Goal: Transaction & Acquisition: Purchase product/service

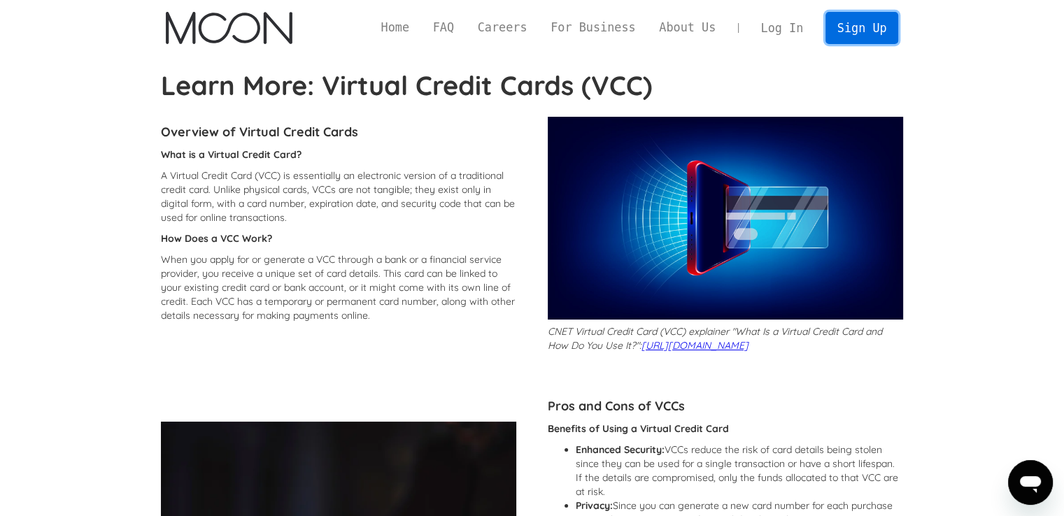
click at [870, 24] on link "Sign Up" at bounding box center [861, 27] width 73 height 31
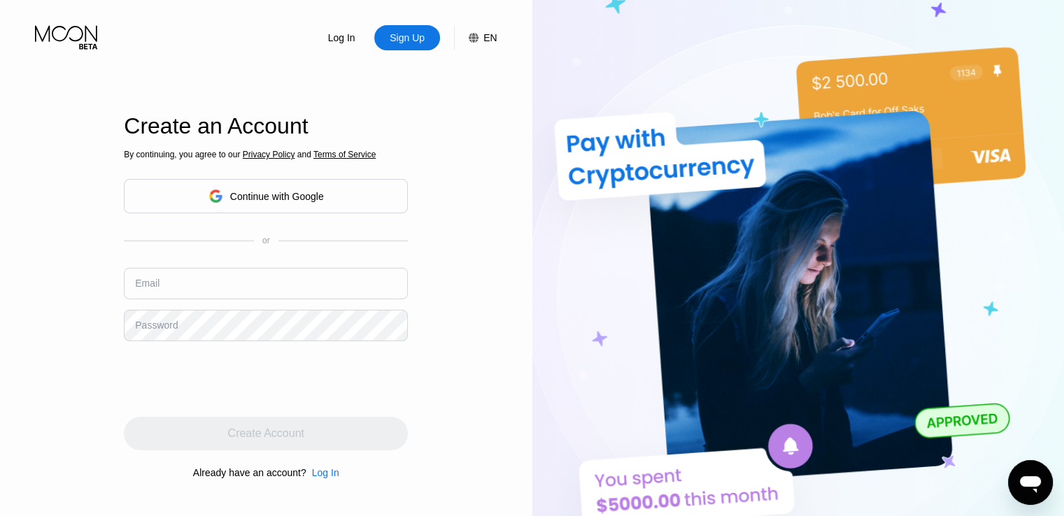
click at [206, 307] on div "Email" at bounding box center [266, 289] width 284 height 42
click at [210, 295] on input "text" at bounding box center [266, 283] width 284 height 31
paste input "[EMAIL_ADDRESS][DOMAIN_NAME]"
type input "[EMAIL_ADDRESS][DOMAIN_NAME]"
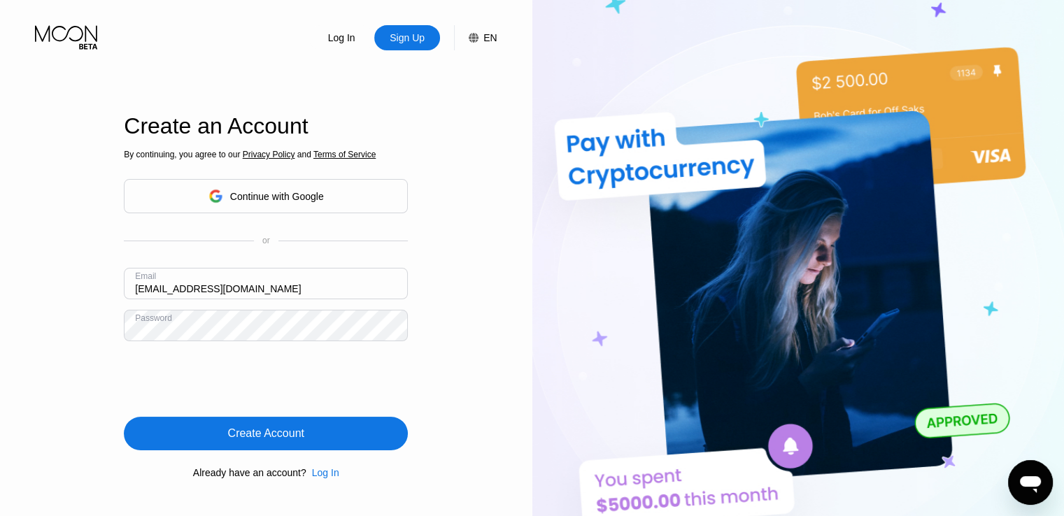
click at [273, 436] on div "Create Account" at bounding box center [266, 434] width 76 height 14
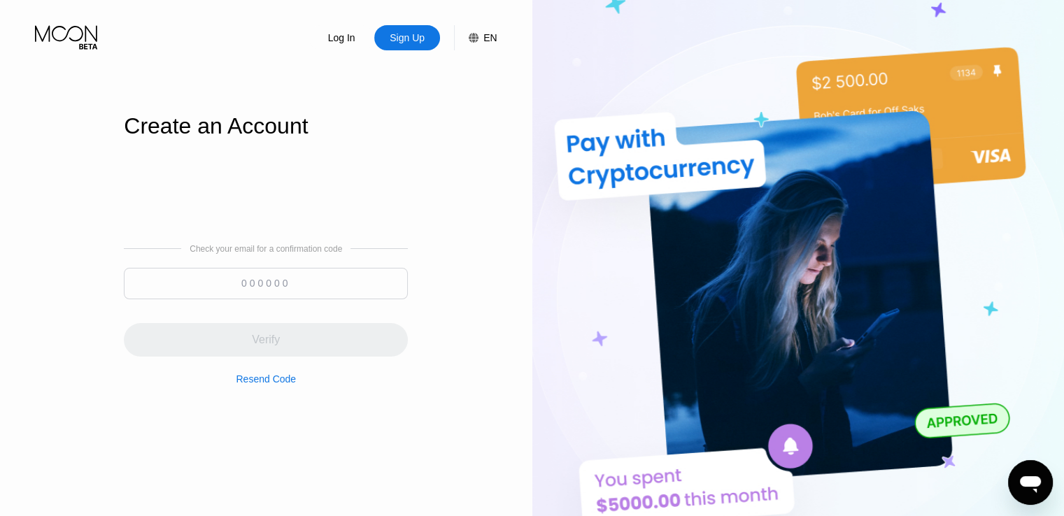
click at [241, 287] on input at bounding box center [266, 283] width 284 height 31
paste input "741597"
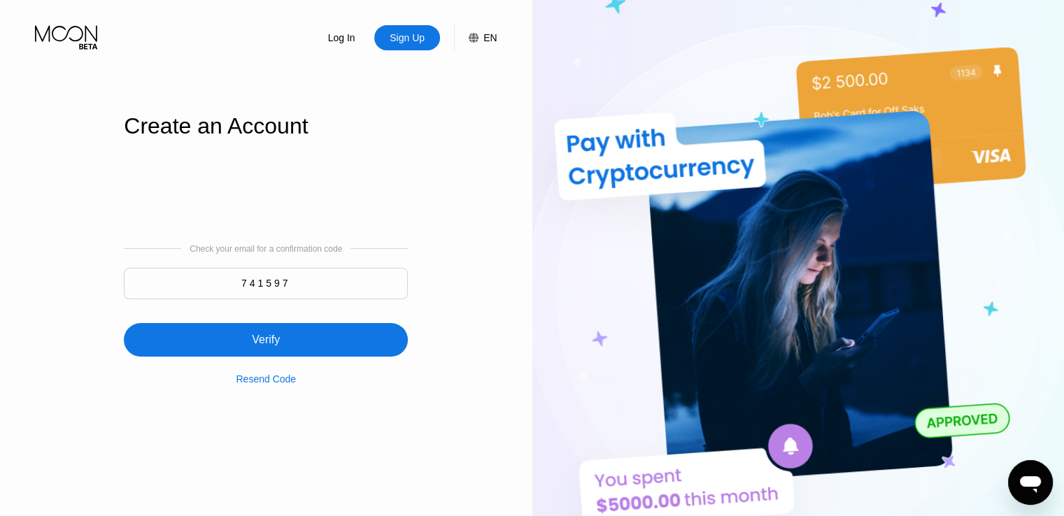
type input "741597"
click at [277, 350] on div "Verify" at bounding box center [266, 340] width 284 height 34
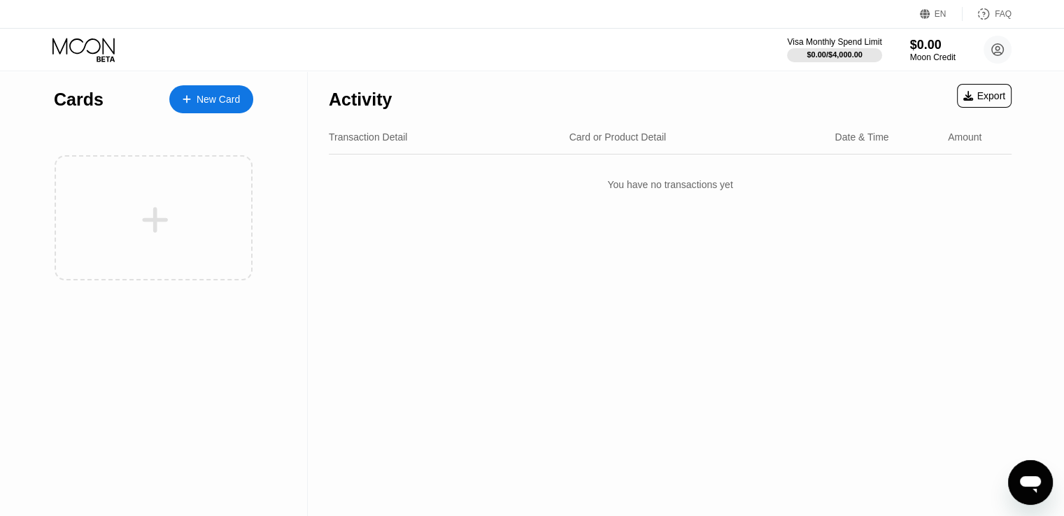
click at [349, 244] on div "Activity Export Transaction Detail Card or Product Detail Date & Time Amount Yo…" at bounding box center [670, 293] width 724 height 445
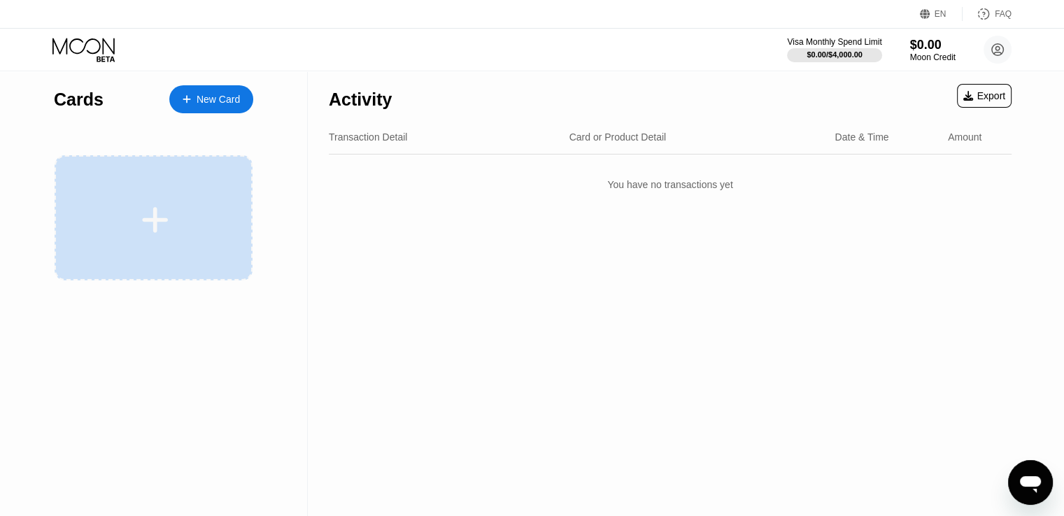
click at [201, 245] on div at bounding box center [154, 217] width 198 height 125
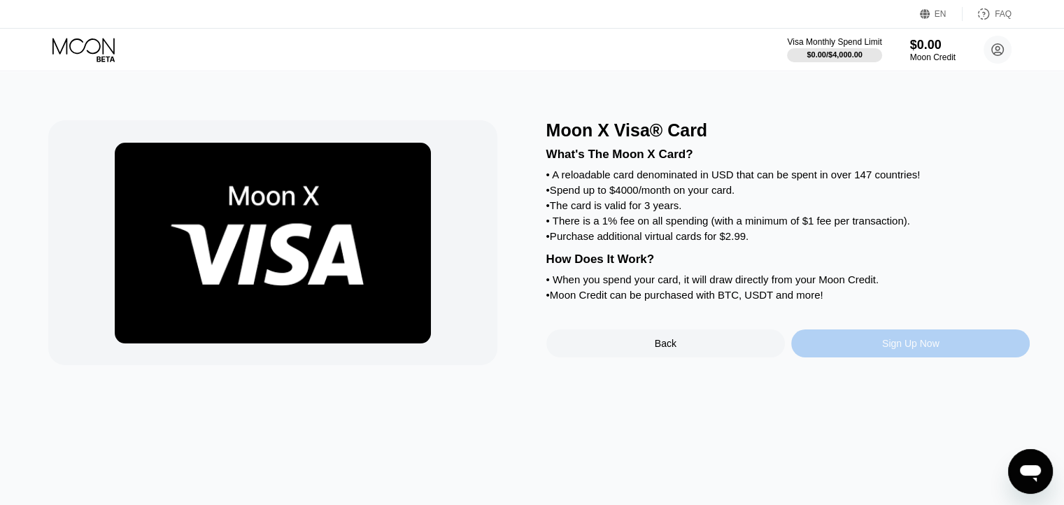
click at [909, 349] on div "Sign Up Now" at bounding box center [910, 343] width 57 height 11
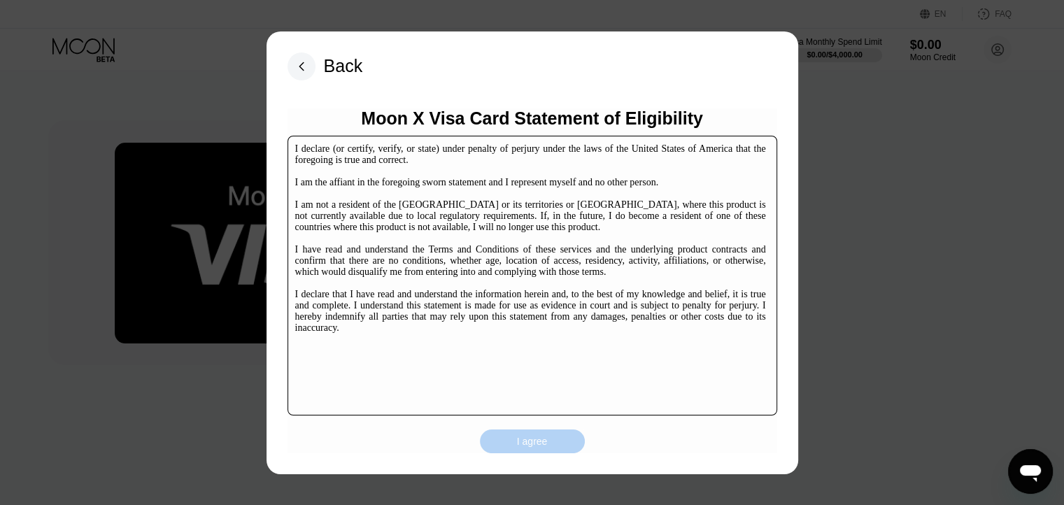
click at [514, 440] on div "I agree" at bounding box center [532, 441] width 105 height 24
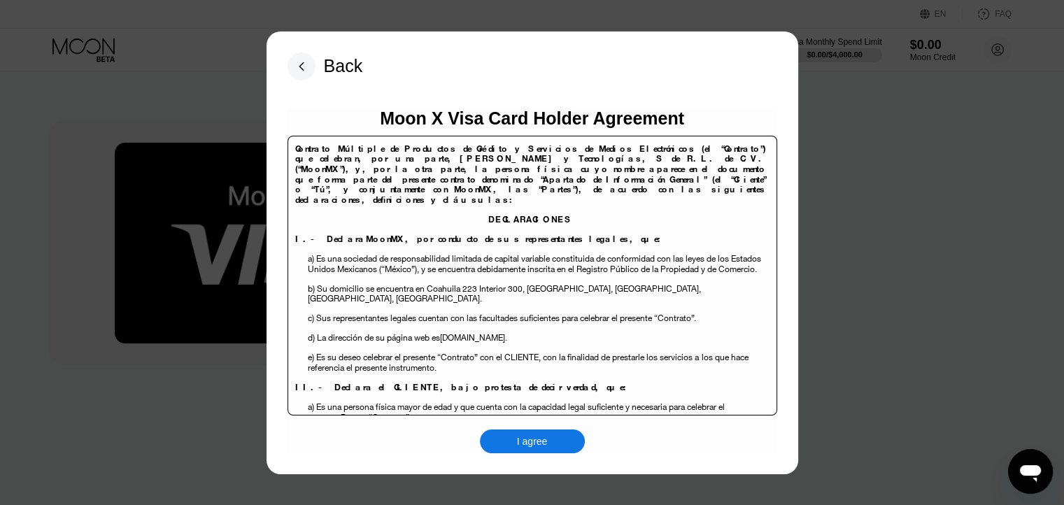
click at [515, 440] on div "I agree" at bounding box center [532, 441] width 105 height 24
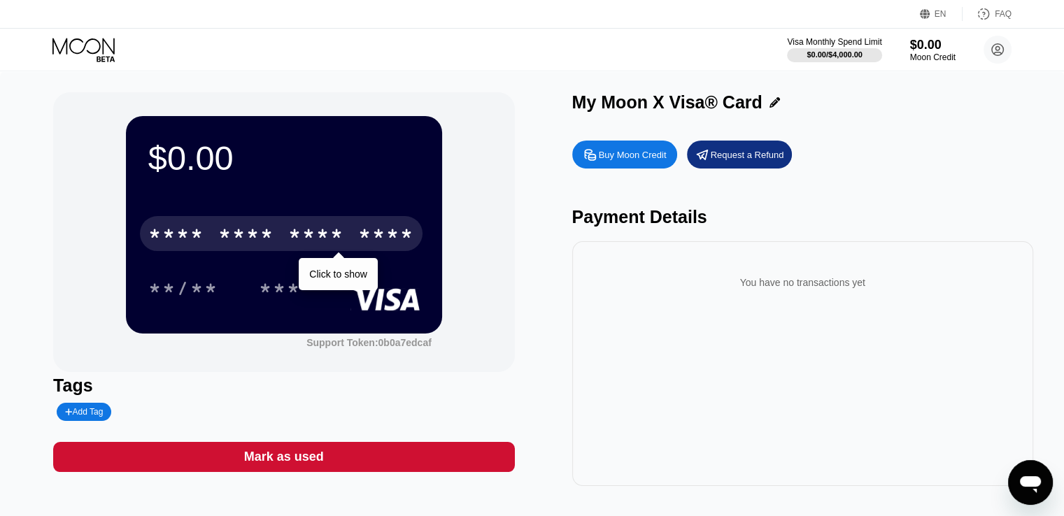
click at [235, 227] on div "* * * *" at bounding box center [246, 235] width 56 height 22
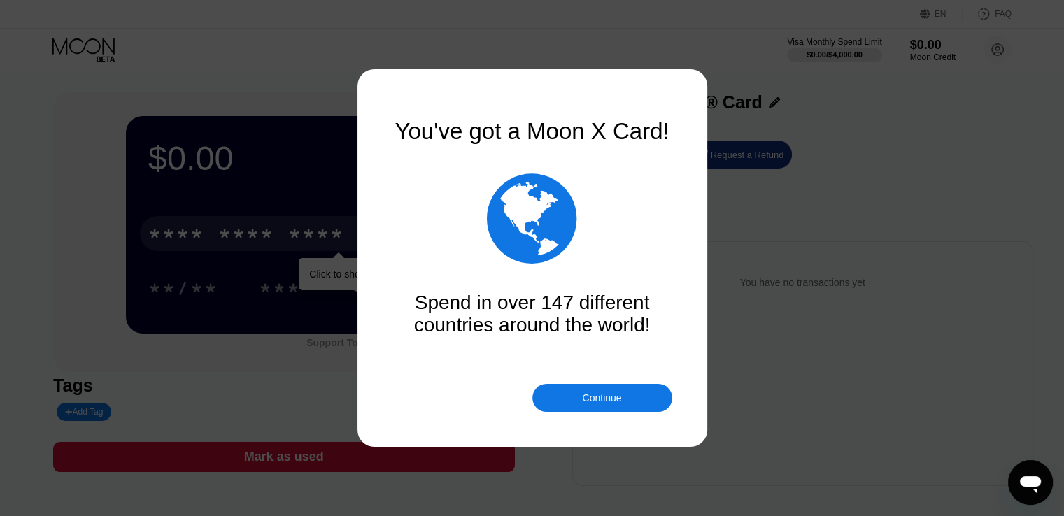
click at [623, 408] on div "Continue" at bounding box center [602, 398] width 140 height 28
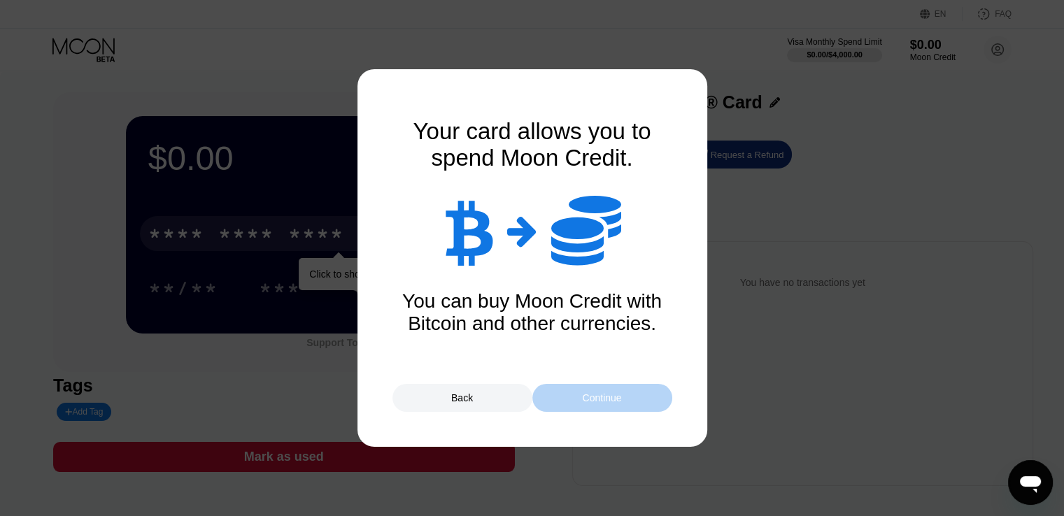
click at [625, 398] on div "Continue" at bounding box center [602, 398] width 140 height 28
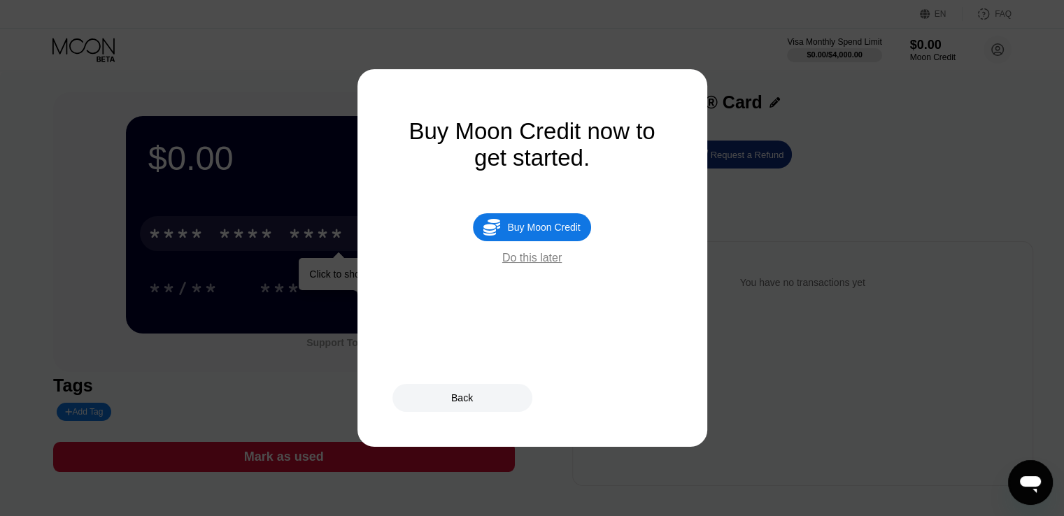
click at [559, 228] on div " Buy Moon Credit" at bounding box center [531, 227] width 117 height 28
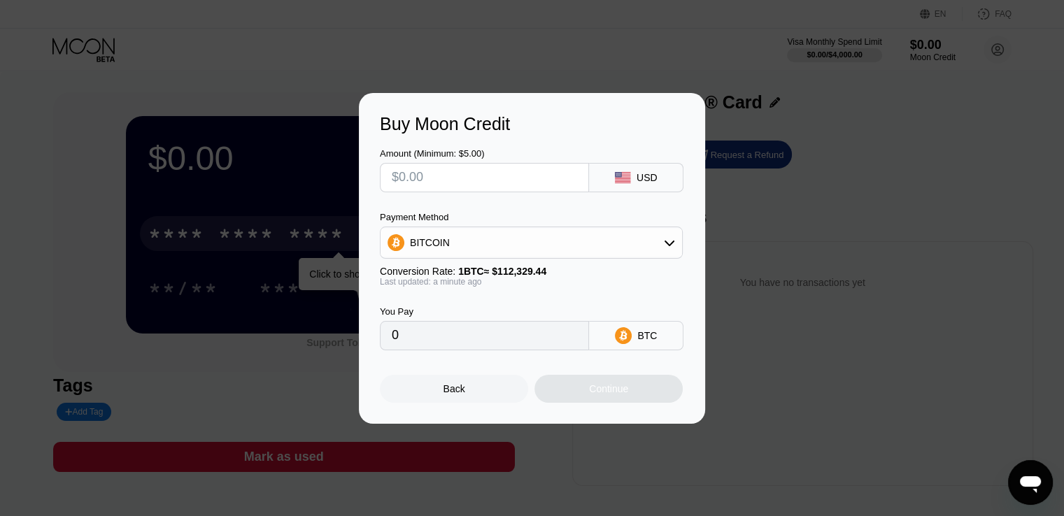
click at [513, 246] on div "BITCOIN" at bounding box center [530, 243] width 301 height 28
click at [494, 163] on div at bounding box center [484, 177] width 209 height 29
click at [494, 172] on input "text" at bounding box center [484, 178] width 185 height 28
click at [521, 314] on div "You Pay" at bounding box center [484, 311] width 209 height 10
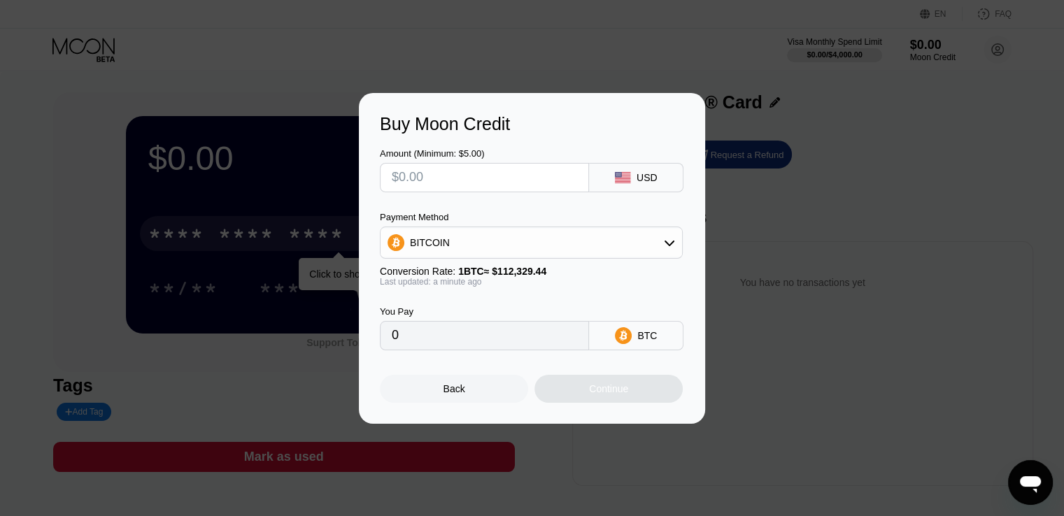
click at [569, 350] on div "0" at bounding box center [484, 335] width 209 height 29
click at [569, 329] on input "0" at bounding box center [484, 336] width 185 height 28
click at [593, 302] on div "You Pay 0 BTC" at bounding box center [532, 319] width 304 height 64
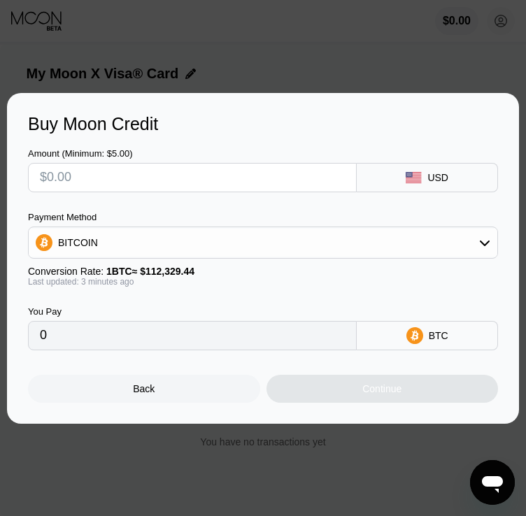
click at [259, 183] on input "text" at bounding box center [192, 178] width 305 height 28
type input "$80"
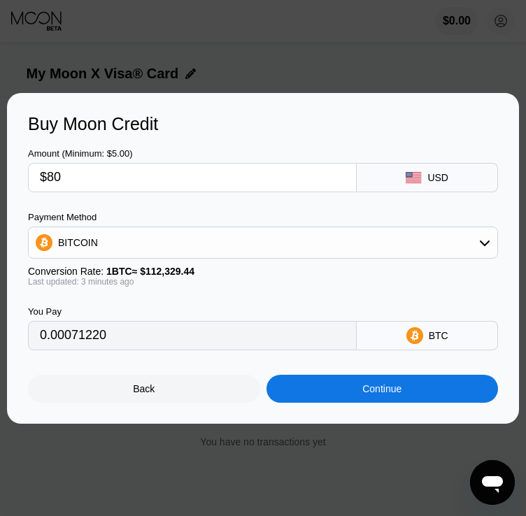
type input "0.00071220"
type input "$80"
click at [263, 311] on div "You Pay" at bounding box center [192, 311] width 329 height 10
click at [327, 392] on div "Continue" at bounding box center [382, 389] width 232 height 28
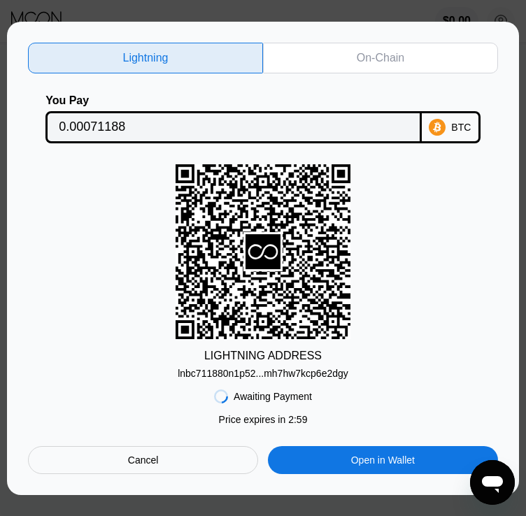
click at [401, 123] on input "0.00071188" at bounding box center [234, 127] width 350 height 28
click at [499, 303] on div "Lightning On-Chain You Pay 0.00071188 BTC LIGHTNING ADDRESS lnbc711880n1p52...m…" at bounding box center [263, 258] width 512 height 473
click at [299, 376] on div "lnbc711880n1p52...mh7hw7kcp6e2dgy" at bounding box center [263, 373] width 171 height 11
click at [428, 347] on div "LIGHTNING ADDRESS lnbc711880n1p52...mh7hw7kcp6e2dgy" at bounding box center [263, 271] width 470 height 215
click at [215, 375] on div "lnbc711880n1p52...mh7hw7kcp6e2dgy" at bounding box center [263, 373] width 171 height 11
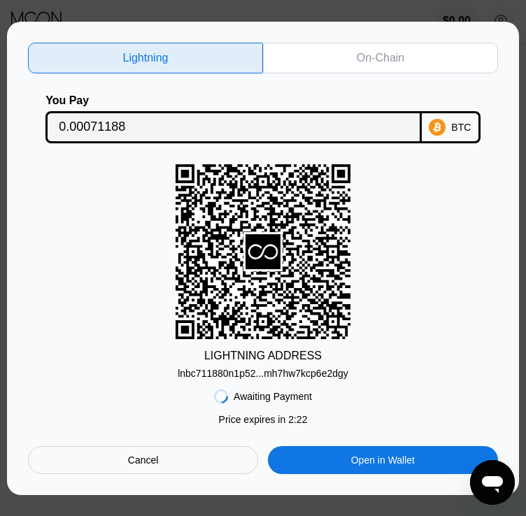
click at [215, 374] on div "lnbc711880n1p52...mh7hw7kcp6e2dgy" at bounding box center [263, 373] width 171 height 11
click at [372, 52] on div "On-Chain" at bounding box center [381, 58] width 48 height 14
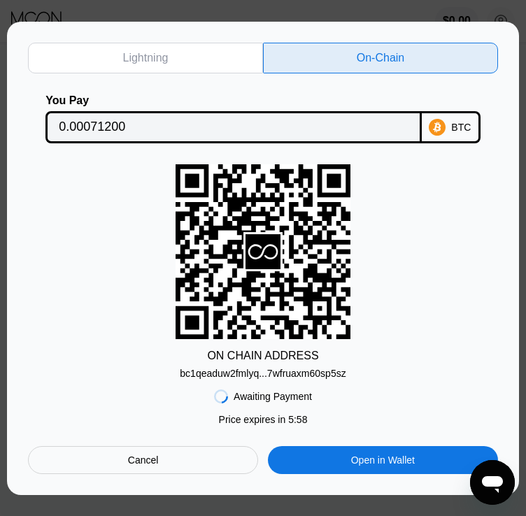
click at [287, 376] on div "bc1qeaduw2fmlyq...7wfruaxm60sp5sz" at bounding box center [263, 373] width 166 height 11
click at [116, 127] on input "0.00071200" at bounding box center [234, 127] width 350 height 28
click at [363, 373] on div "ON CHAIN ADDRESS bc1qeaduw2fmlyq...7wfruaxm60sp5sz" at bounding box center [263, 271] width 470 height 215
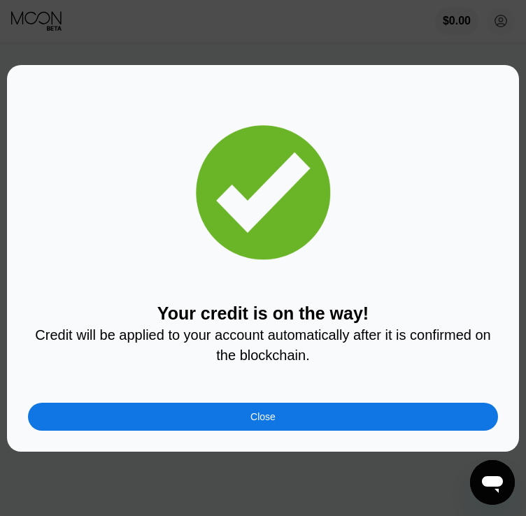
click at [220, 427] on div "Close" at bounding box center [263, 417] width 470 height 28
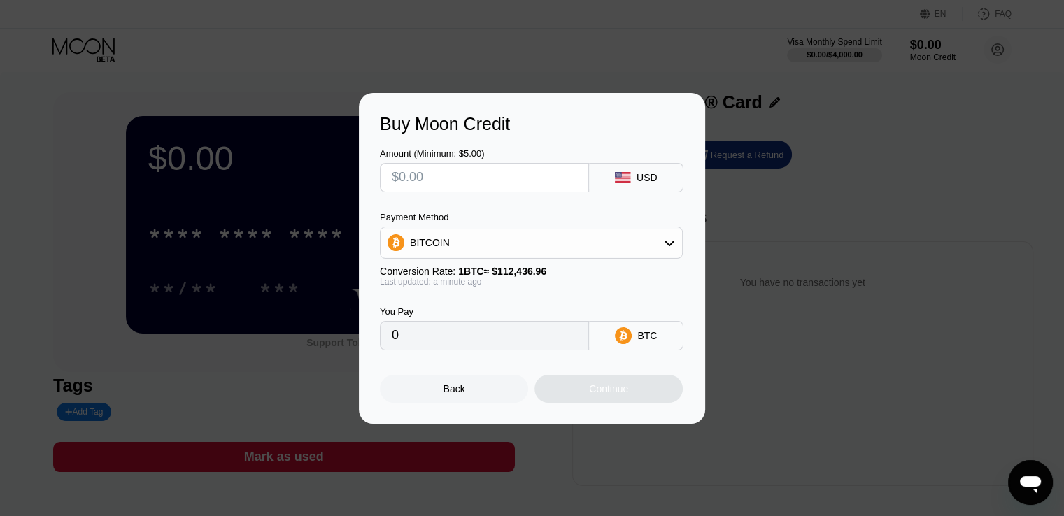
click at [887, 328] on div "Buy Moon Credit Amount (Minimum: $5.00) USD Payment Method BITCOIN Conversion R…" at bounding box center [532, 258] width 1064 height 331
click at [733, 143] on div "Buy Moon Credit Amount (Minimum: $5.00) USD Payment Method BITCOIN Conversion R…" at bounding box center [532, 258] width 1064 height 331
click at [720, 161] on div "Buy Moon Credit Amount (Minimum: $5.00) USD Payment Method BITCOIN Conversion R…" at bounding box center [532, 258] width 1064 height 331
click at [424, 401] on div "Back" at bounding box center [454, 389] width 148 height 28
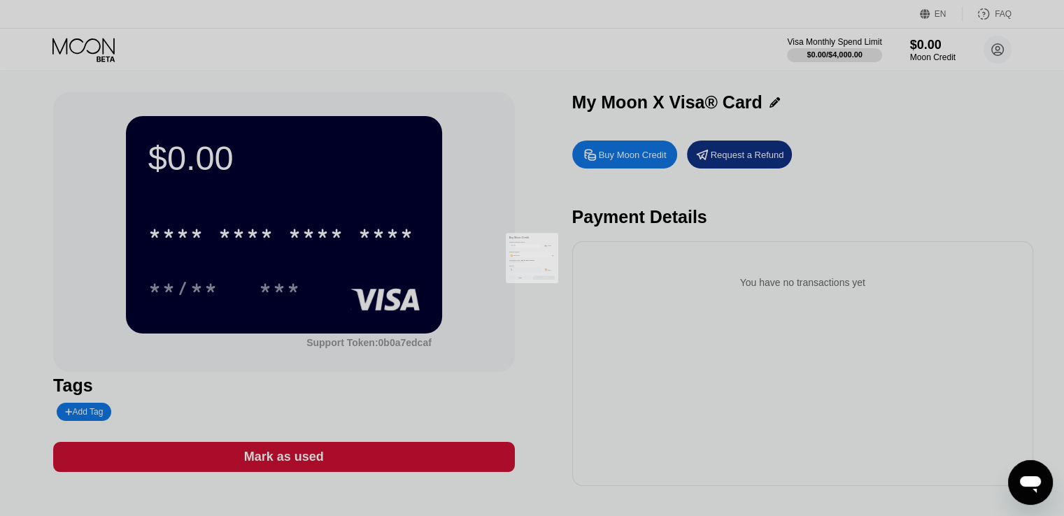
click at [279, 348] on div at bounding box center [537, 258] width 1074 height 516
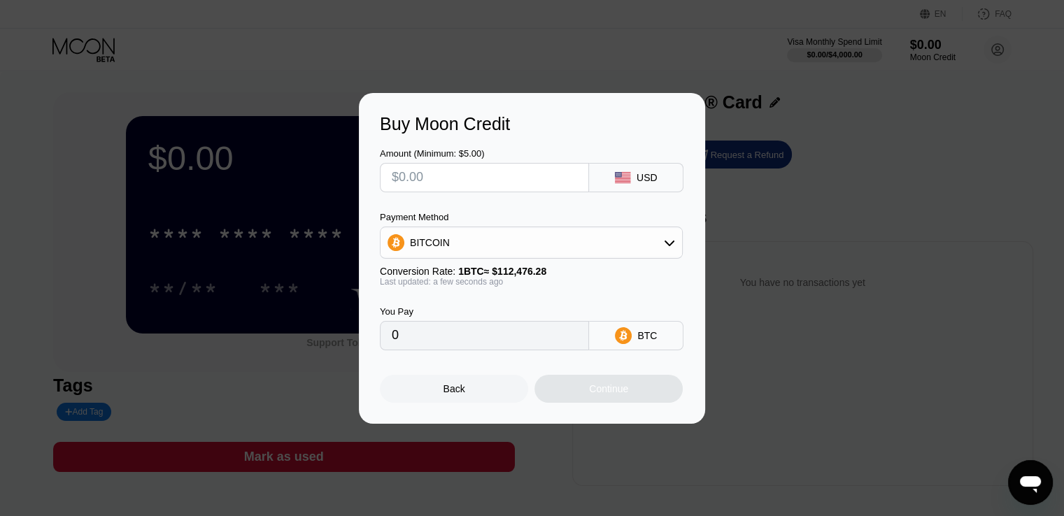
click at [474, 385] on div "Back" at bounding box center [454, 389] width 148 height 28
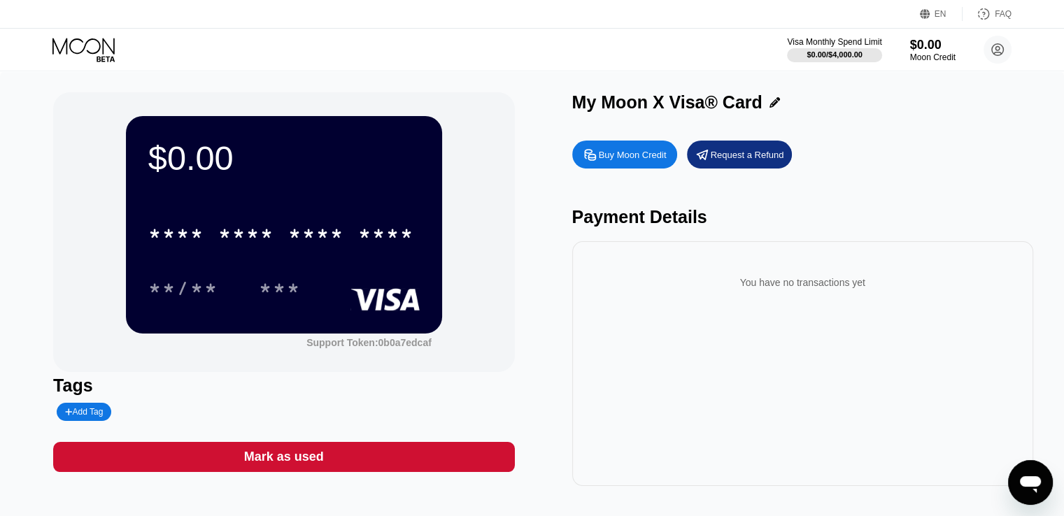
click at [664, 382] on div "You have no transactions yet" at bounding box center [802, 363] width 461 height 245
click at [924, 59] on div "Moon Credit" at bounding box center [932, 57] width 47 height 10
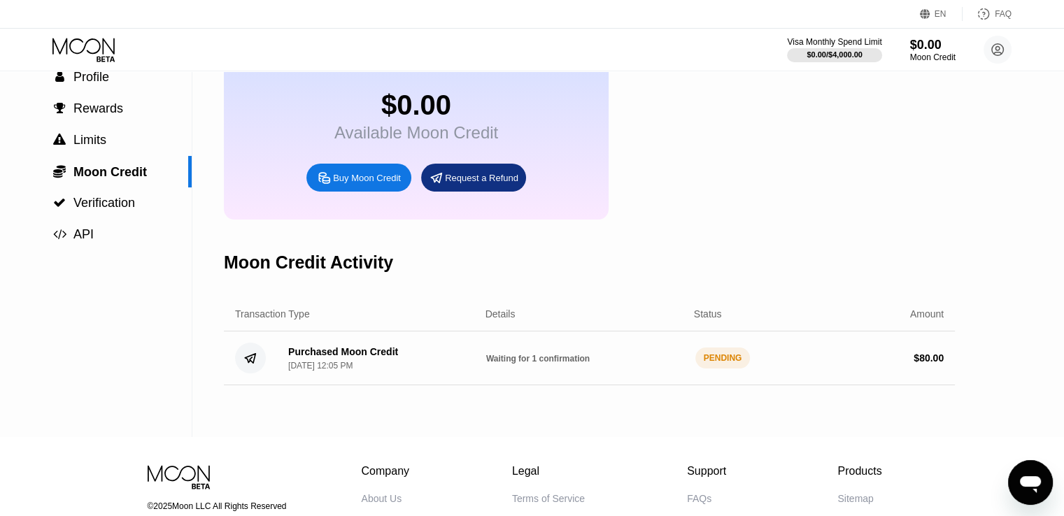
scroll to position [116, 0]
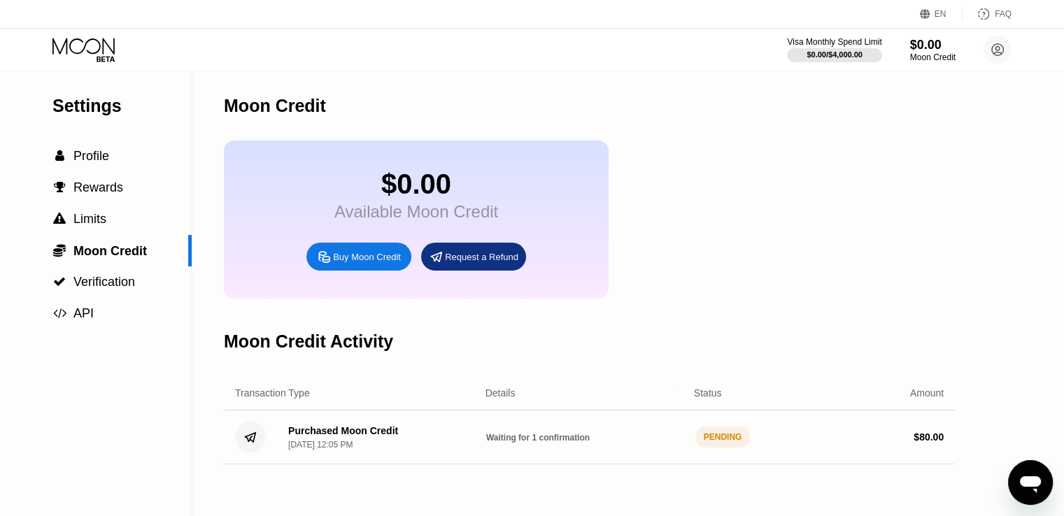
click at [614, 230] on div "$0.00 Available Moon Credit Buy Moon Credit Request a Refund" at bounding box center [589, 220] width 731 height 158
click at [645, 217] on div "$0.00 Available Moon Credit Buy Moon Credit Request a Refund" at bounding box center [589, 220] width 731 height 158
click at [94, 149] on div " Profile" at bounding box center [96, 156] width 192 height 31
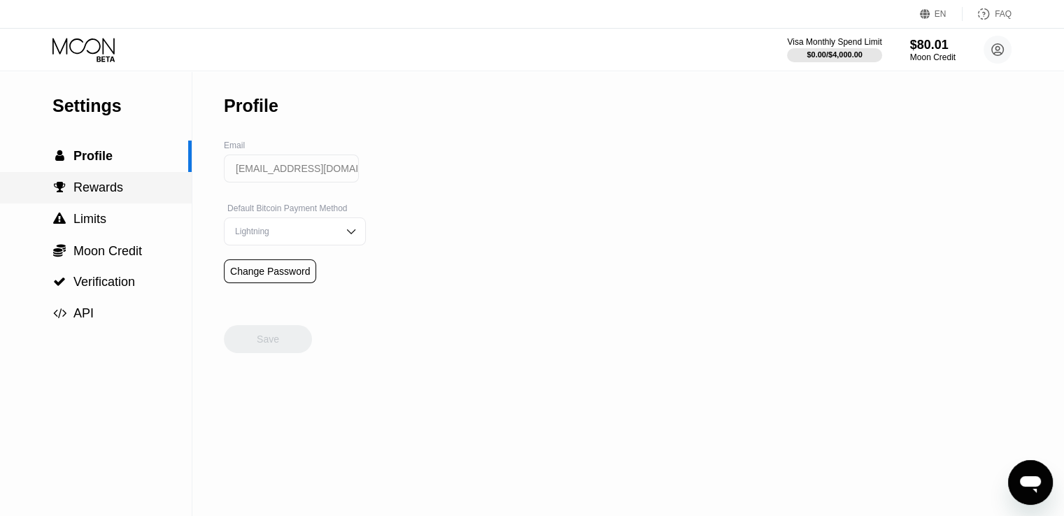
click at [76, 190] on span "Rewards" at bounding box center [98, 187] width 50 height 14
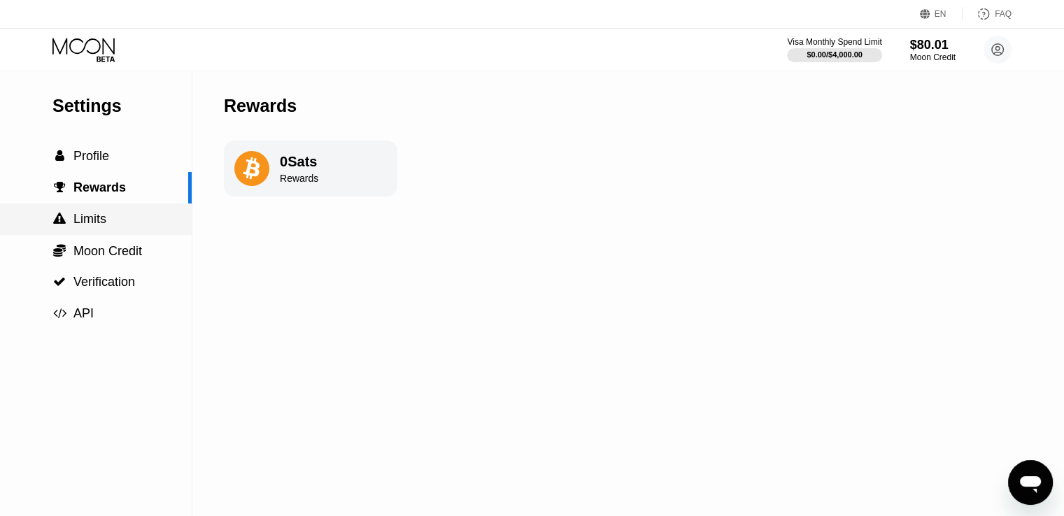
click at [84, 216] on span "Limits" at bounding box center [89, 219] width 33 height 14
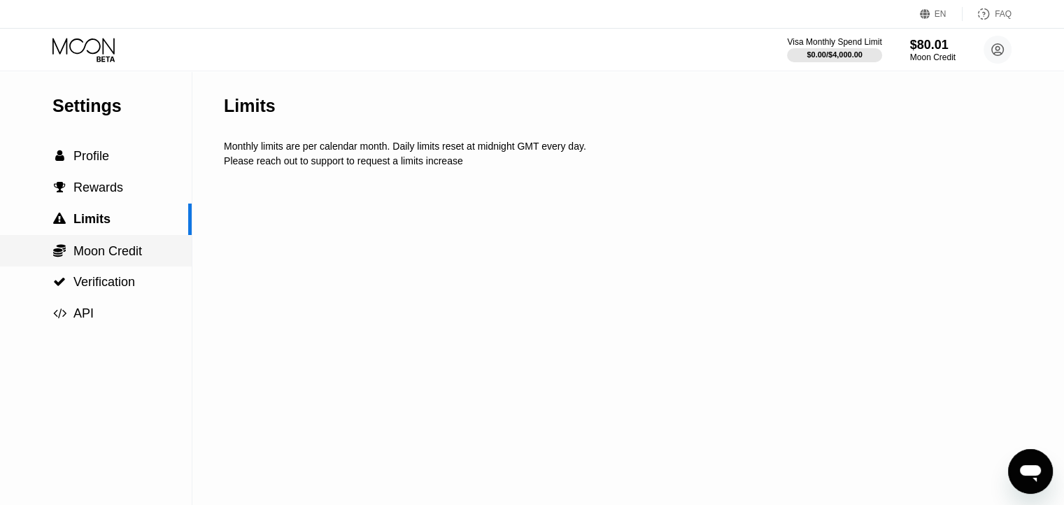
click at [103, 252] on span "Moon Credit" at bounding box center [107, 251] width 69 height 14
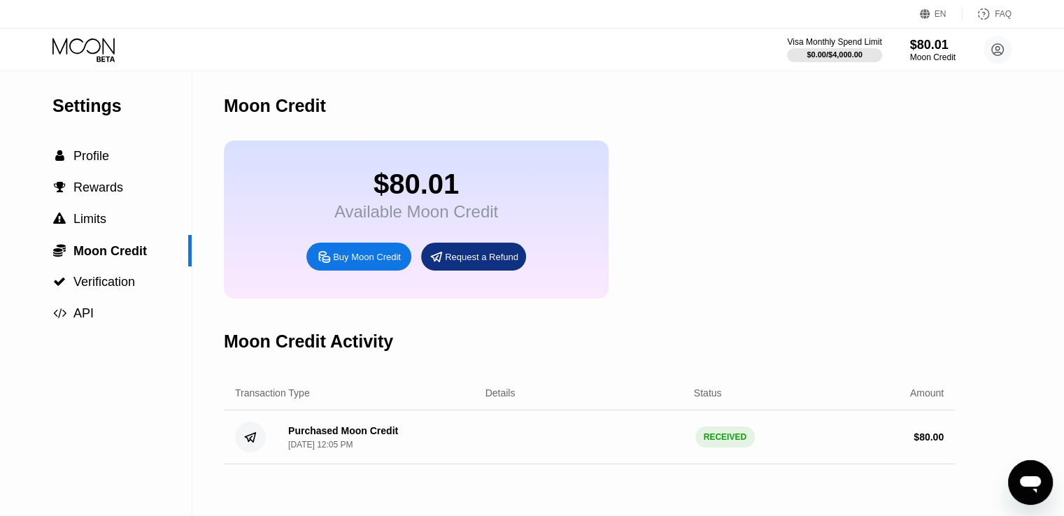
click at [69, 41] on icon at bounding box center [84, 50] width 65 height 24
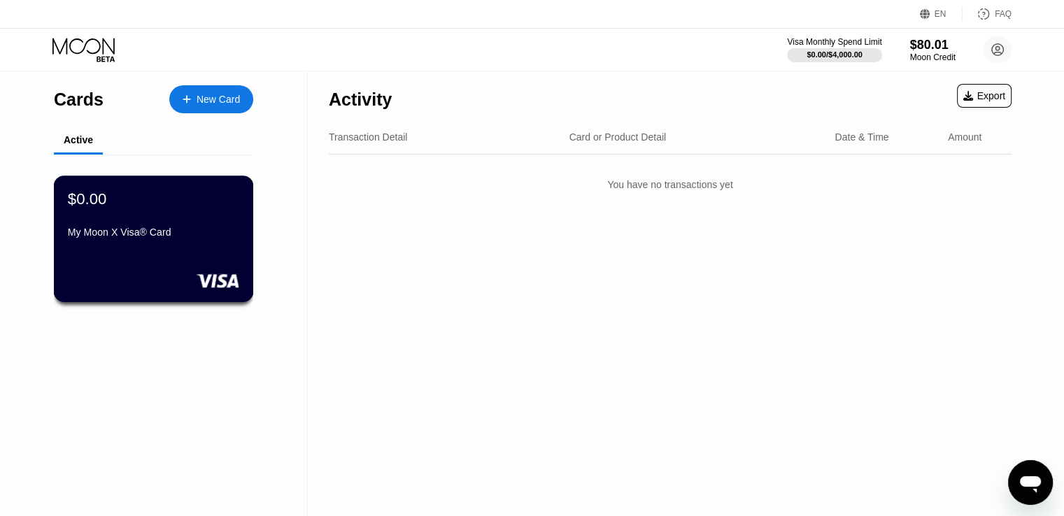
click at [174, 226] on div "$0.00 My Moon X Visa® Card" at bounding box center [153, 217] width 171 height 54
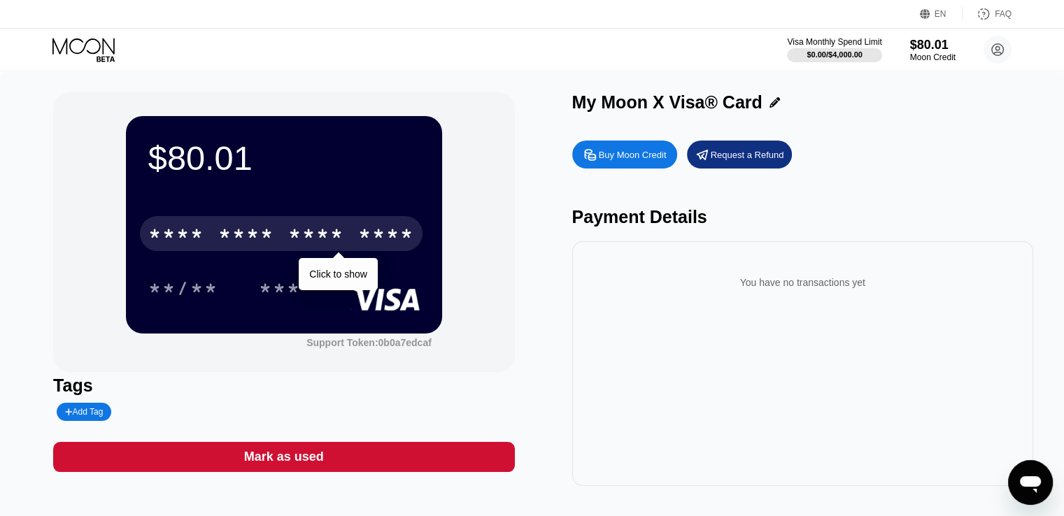
click at [211, 236] on div "* * * * * * * * * * * * ****" at bounding box center [281, 233] width 283 height 35
click at [379, 244] on div "7369" at bounding box center [386, 235] width 56 height 22
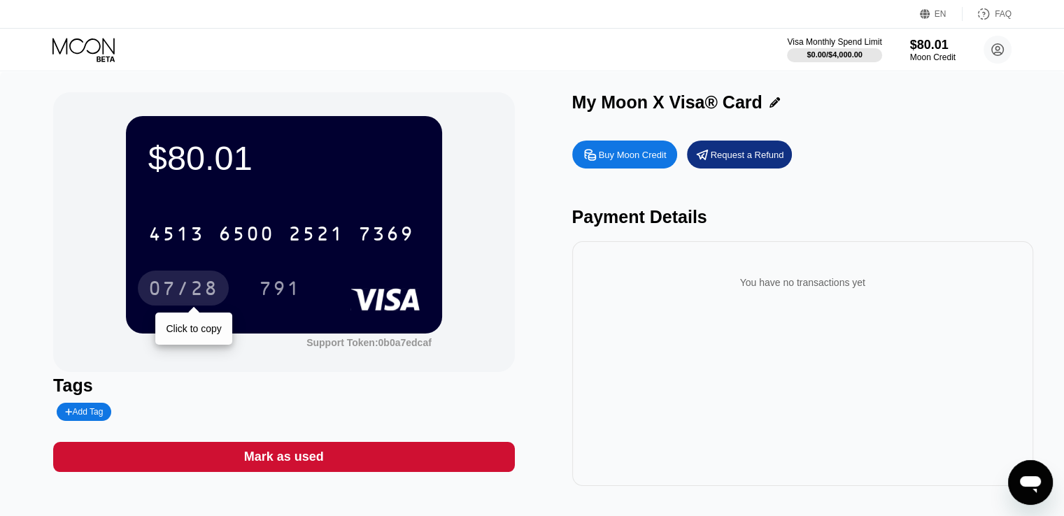
click at [192, 293] on div "07/28" at bounding box center [183, 290] width 70 height 22
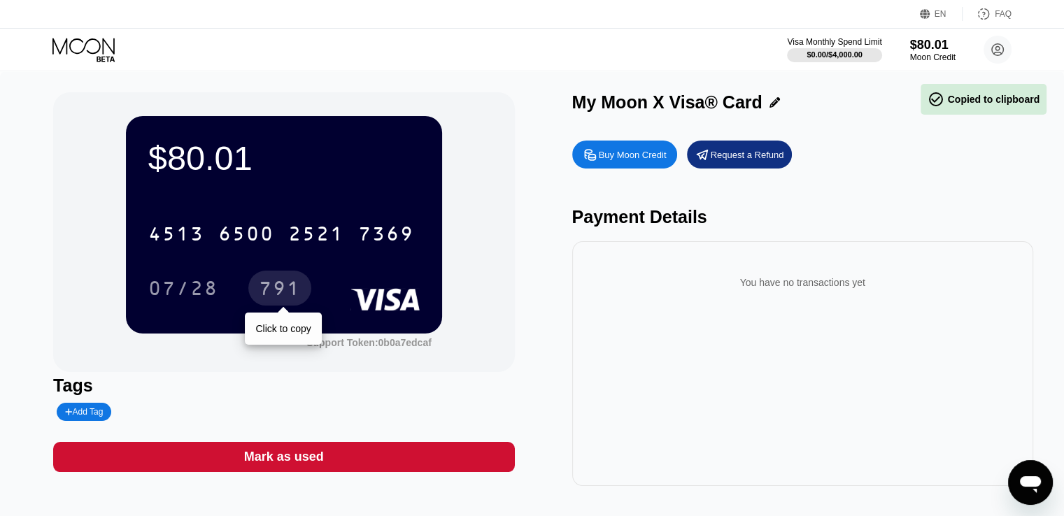
click at [273, 294] on div "791" at bounding box center [280, 290] width 42 height 22
